Goal: Check status: Check status

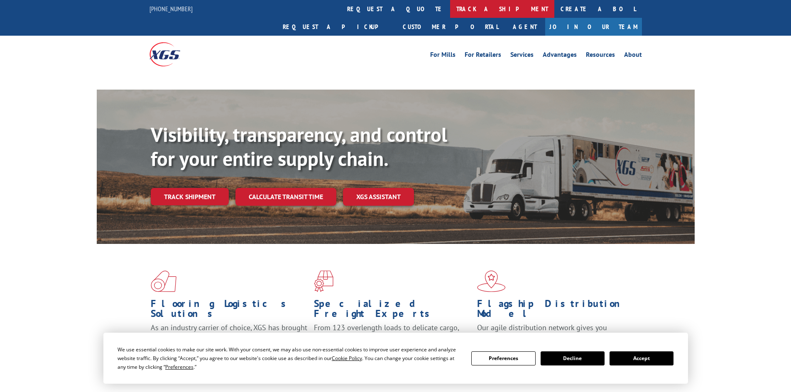
click at [450, 8] on link "track a shipment" at bounding box center [502, 9] width 104 height 18
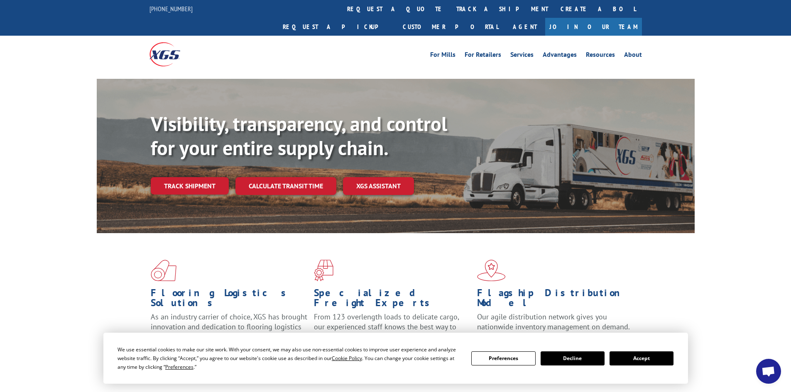
click at [650, 368] on div "We use essential cookies to make our site work. With your consent, we may also …" at bounding box center [395, 358] width 556 height 26
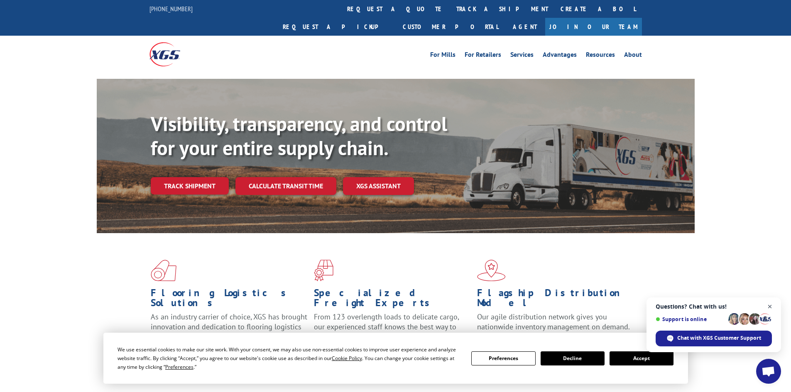
click at [773, 304] on span "Close chat" at bounding box center [770, 307] width 10 height 10
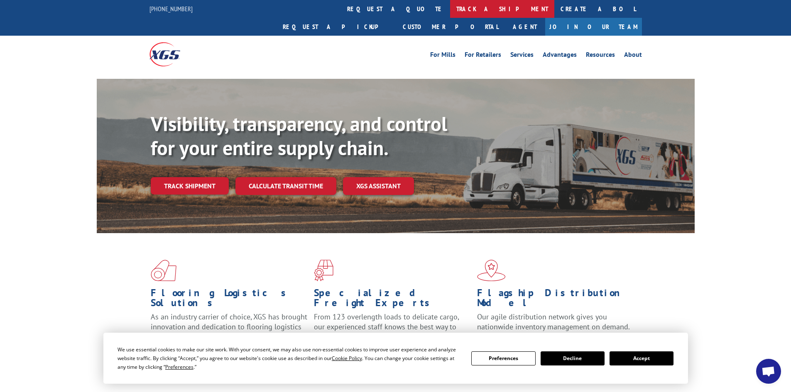
click at [450, 16] on link "track a shipment" at bounding box center [502, 9] width 104 height 18
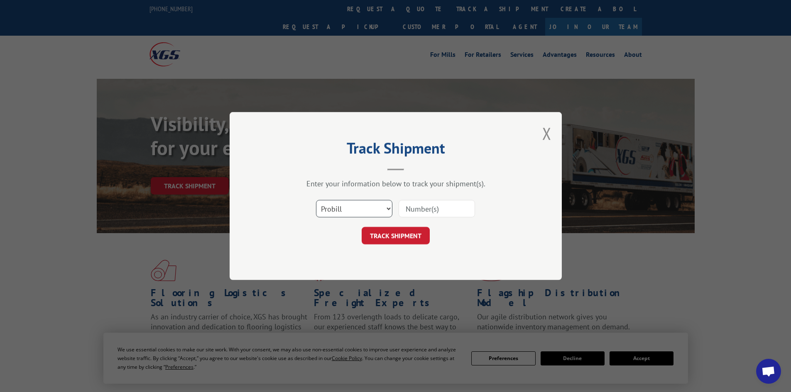
click at [359, 208] on select "Select category... Probill BOL PO" at bounding box center [354, 208] width 76 height 17
select select "bol"
click at [316, 200] on select "Select category... Probill BOL PO" at bounding box center [354, 208] width 76 height 17
click at [441, 215] on input at bounding box center [436, 208] width 76 height 17
paste input "16999076"
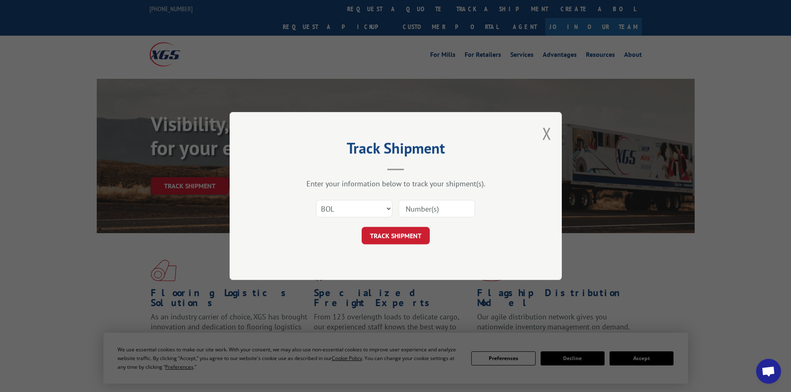
type input "16999076"
click button "TRACK SHIPMENT" at bounding box center [396, 235] width 68 height 17
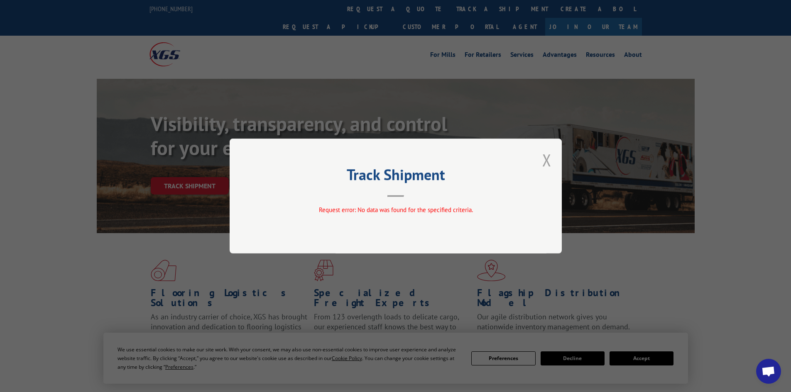
click at [547, 161] on button "Close modal" at bounding box center [546, 160] width 9 height 22
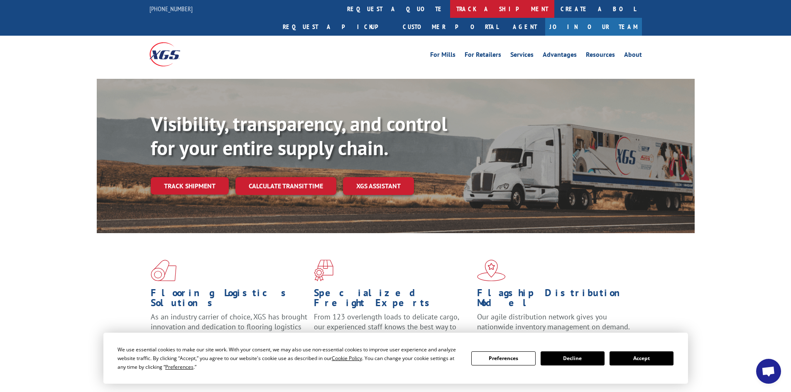
click at [450, 8] on link "track a shipment" at bounding box center [502, 9] width 104 height 18
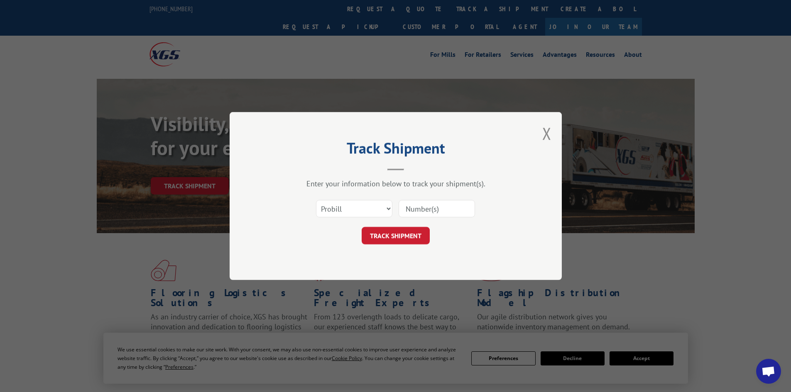
click at [422, 205] on input at bounding box center [436, 208] width 76 height 17
paste input "16999076"
type input "16999076"
click button "TRACK SHIPMENT" at bounding box center [396, 235] width 68 height 17
